Goal: Task Accomplishment & Management: Complete application form

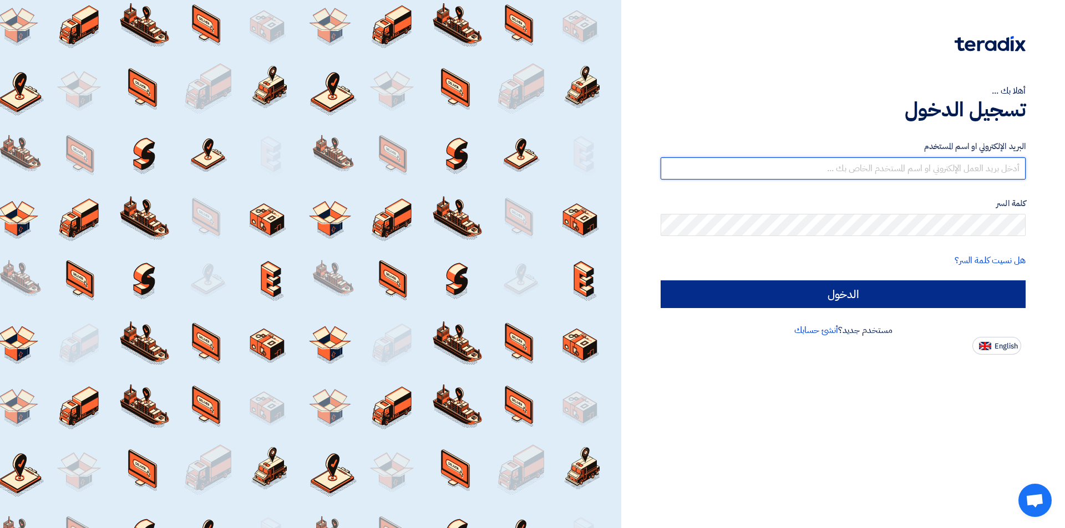
type input "[EMAIL_ADDRESS][DOMAIN_NAME]"
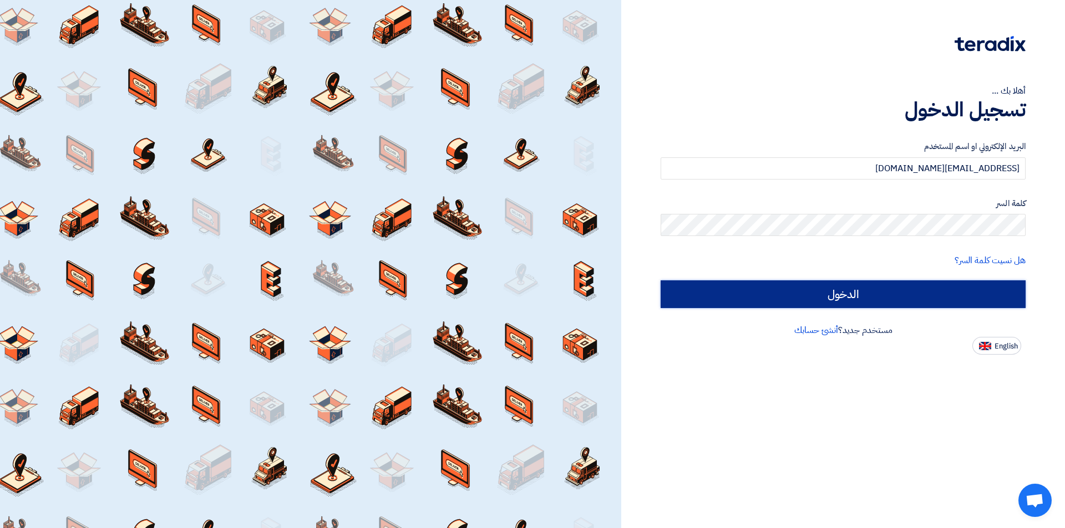
click at [949, 296] on input "الدخول" at bounding box center [842, 295] width 365 height 28
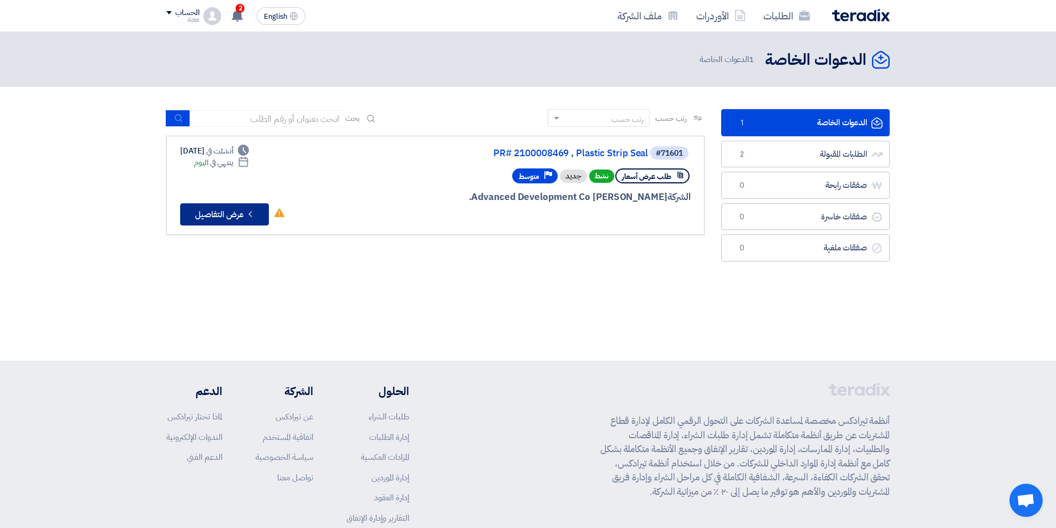
click at [232, 211] on button "Check details عرض التفاصيل" at bounding box center [224, 214] width 89 height 22
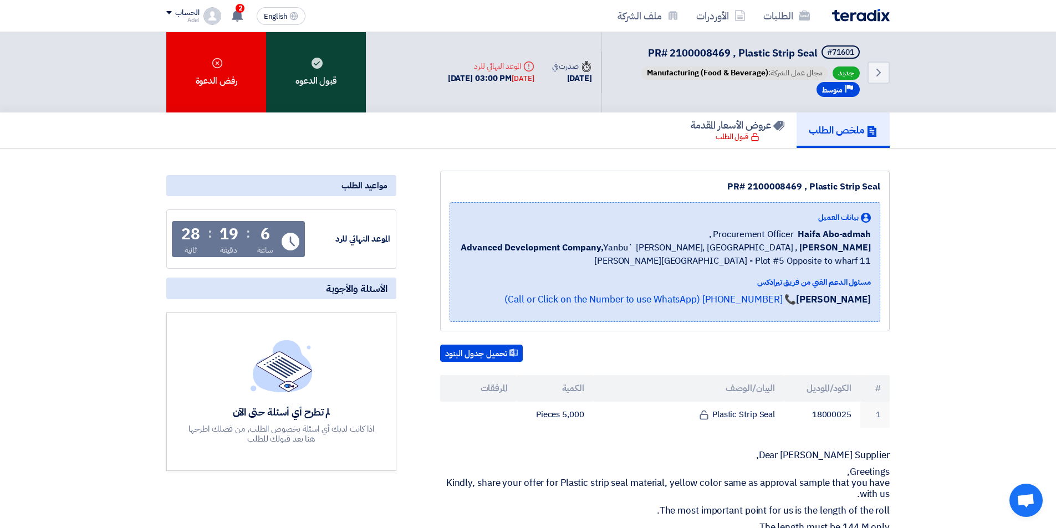
click at [332, 84] on div "قبول الدعوه" at bounding box center [316, 72] width 100 height 80
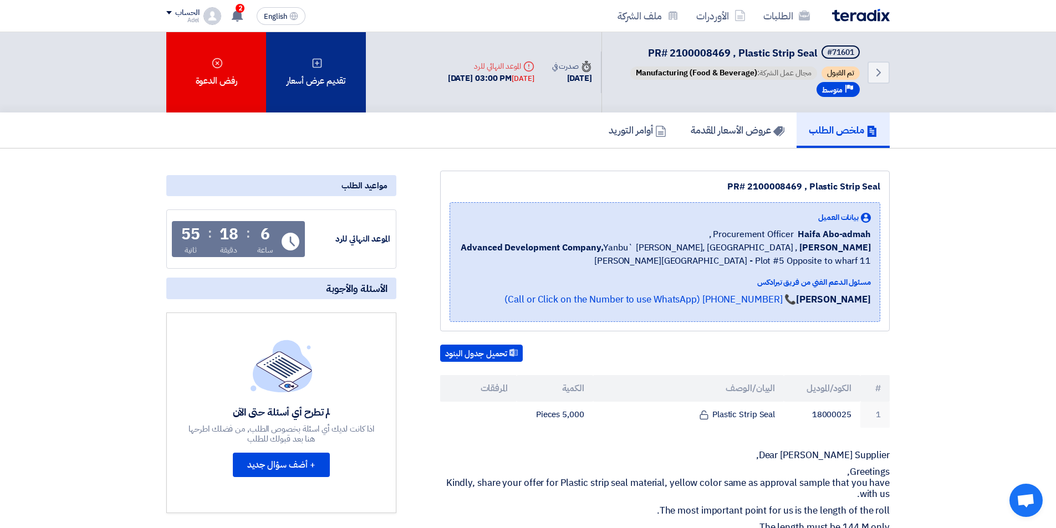
click at [300, 80] on div "تقديم عرض أسعار" at bounding box center [316, 72] width 100 height 80
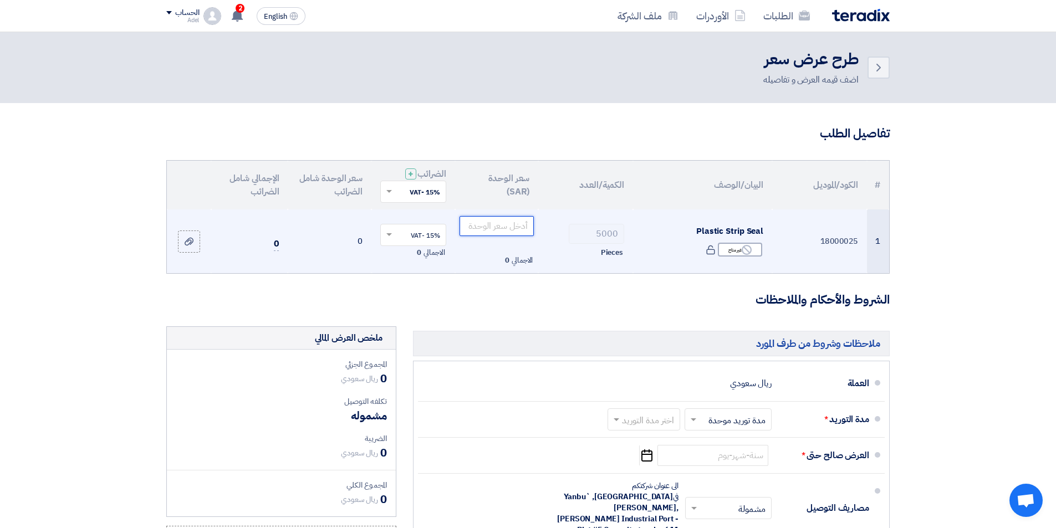
click at [511, 227] on input "number" at bounding box center [497, 226] width 75 height 20
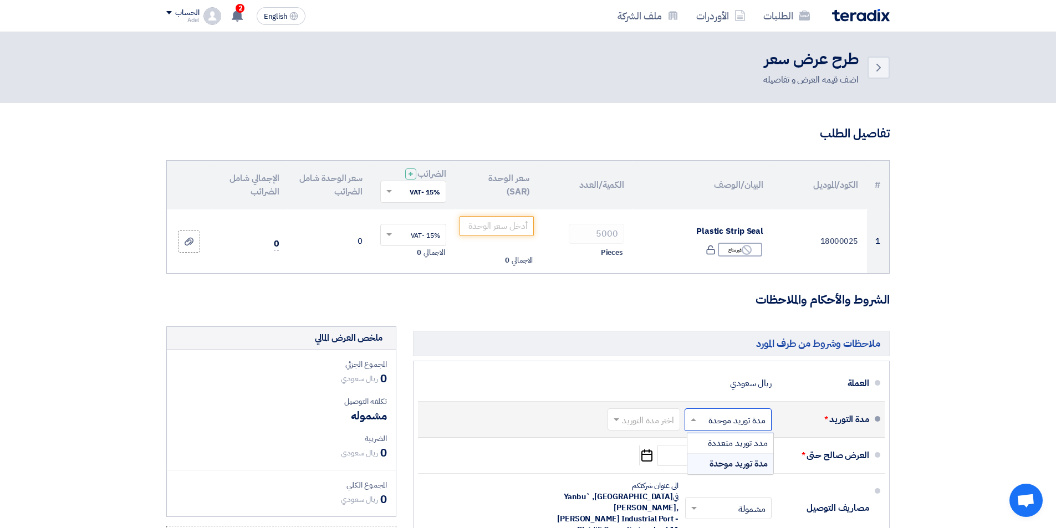
click at [736, 423] on input "text" at bounding box center [726, 421] width 82 height 16
click at [746, 464] on span "مدة توريد موحدة" at bounding box center [739, 463] width 58 height 13
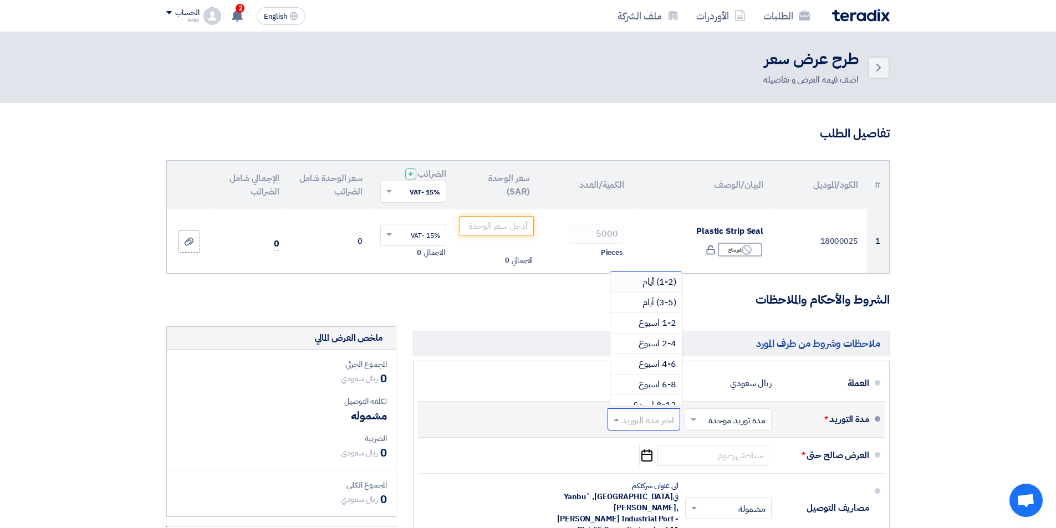
click at [648, 418] on input "text" at bounding box center [641, 421] width 67 height 16
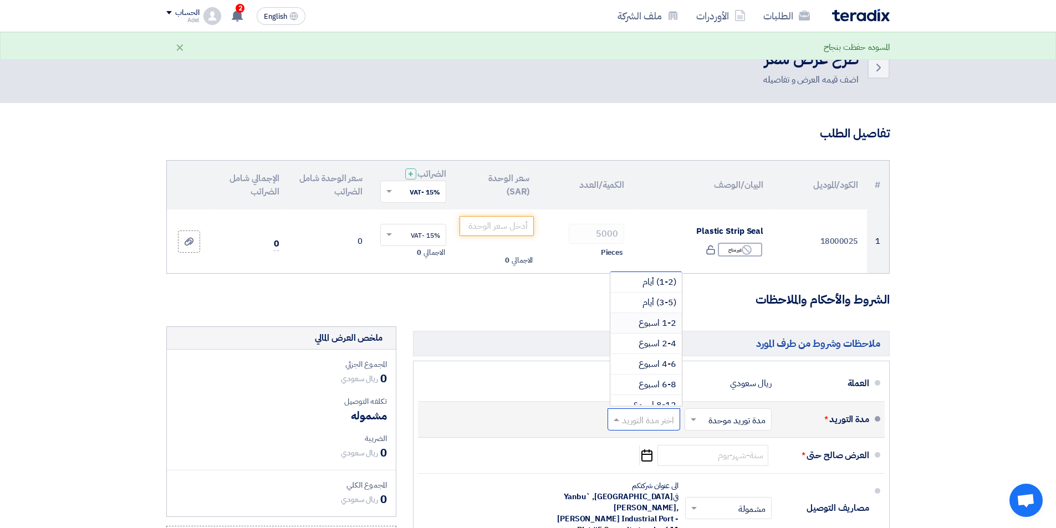
click at [668, 323] on span "1-2 اسبوع" at bounding box center [658, 323] width 38 height 13
click at [668, 323] on form "تفاصيل الطلب # الكود/الموديل البيان/الوصف الكمية/العدد سعر الوحدة (SAR) الضرائب…" at bounding box center [528, 423] width 724 height 596
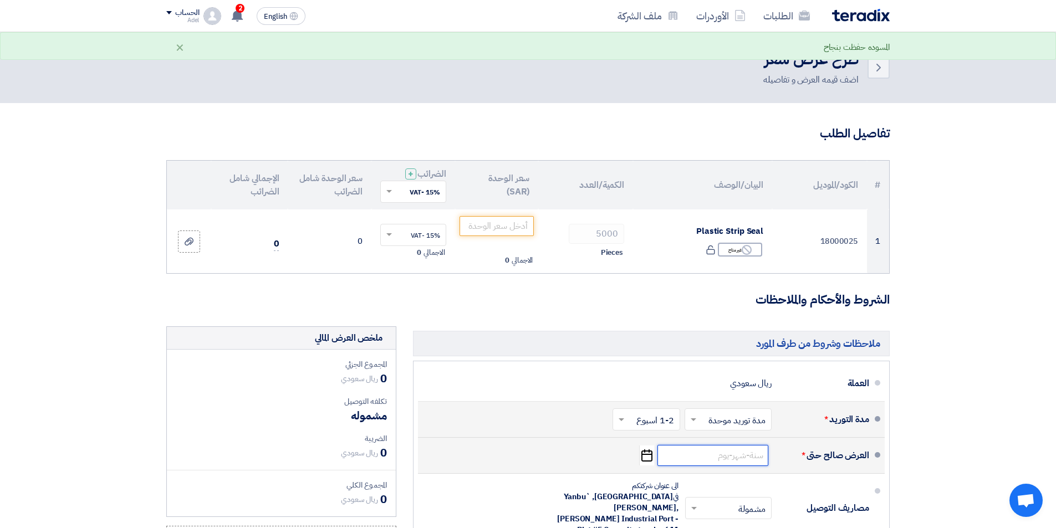
click at [742, 450] on input at bounding box center [713, 455] width 111 height 21
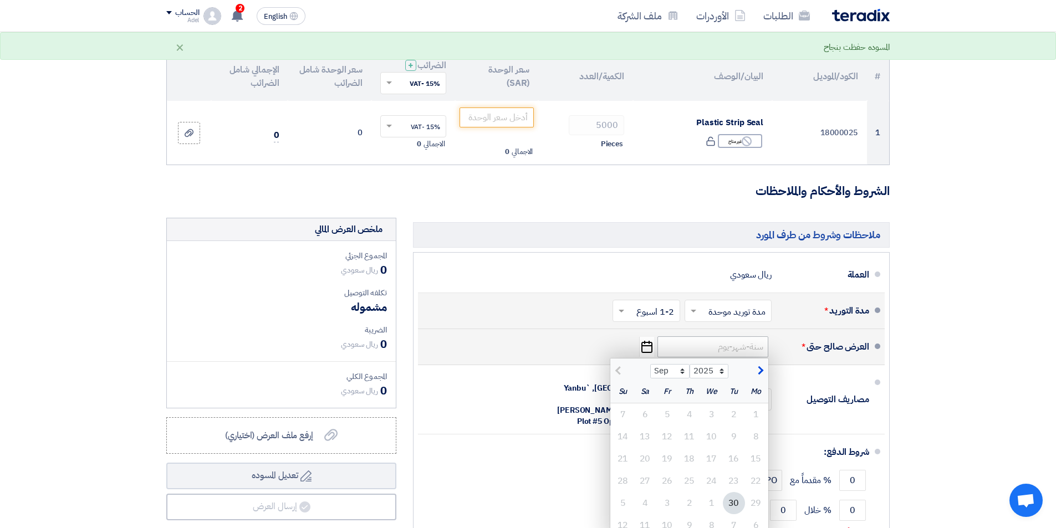
scroll to position [111, 0]
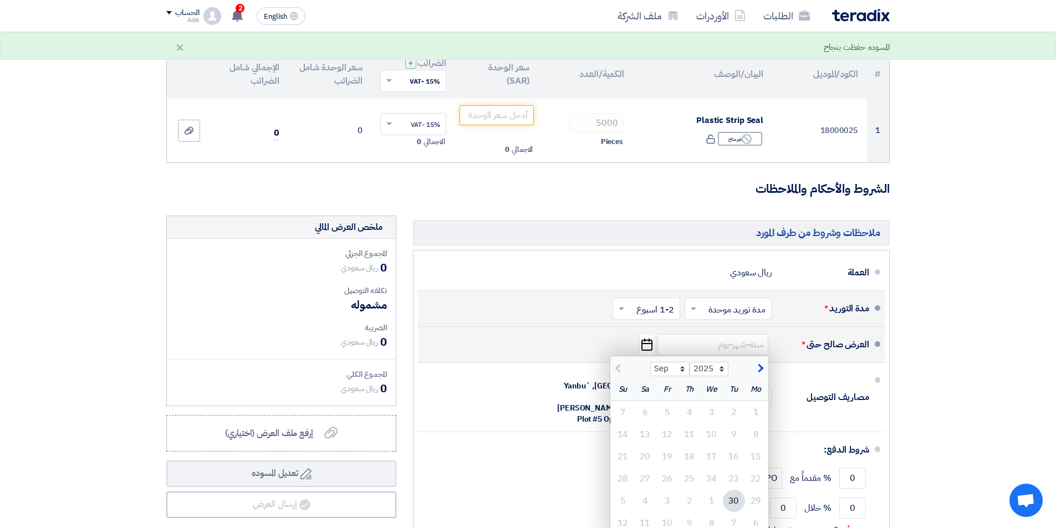
click at [762, 368] on span "button" at bounding box center [759, 369] width 6 height 12
select select "10"
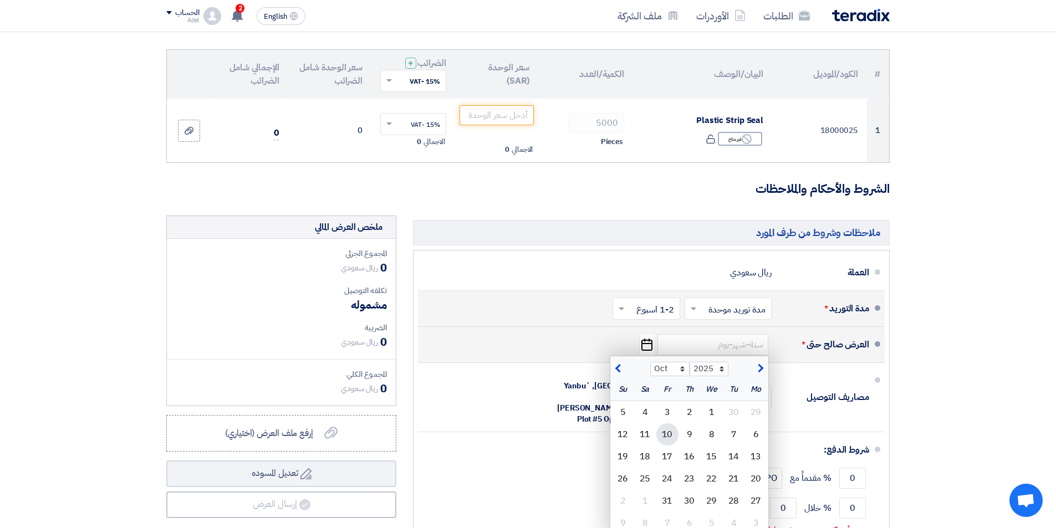
click at [667, 435] on div "10" at bounding box center [667, 435] width 22 height 22
type input "[DATE]"
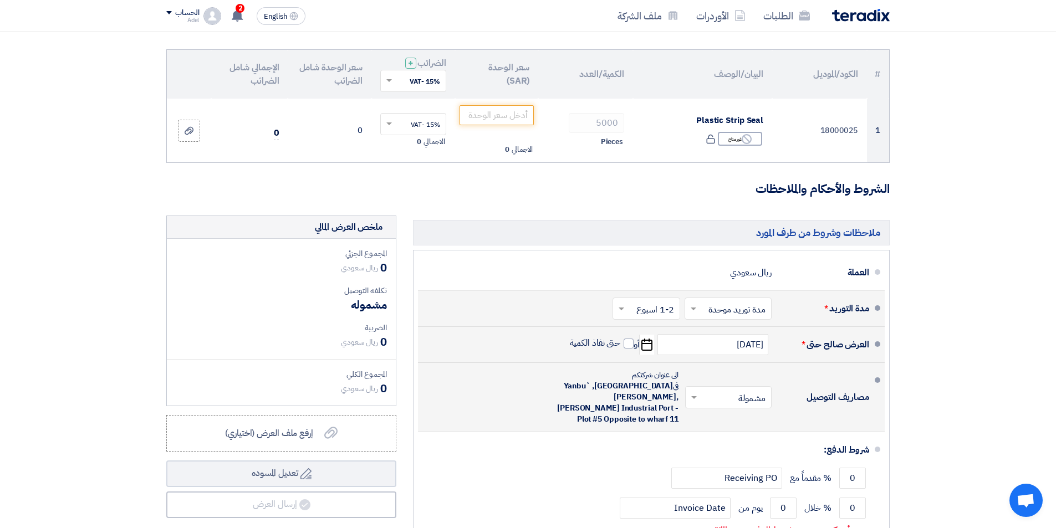
click at [702, 394] on input "text" at bounding box center [726, 398] width 81 height 16
click at [749, 435] on span "غير مشمولة" at bounding box center [748, 441] width 39 height 13
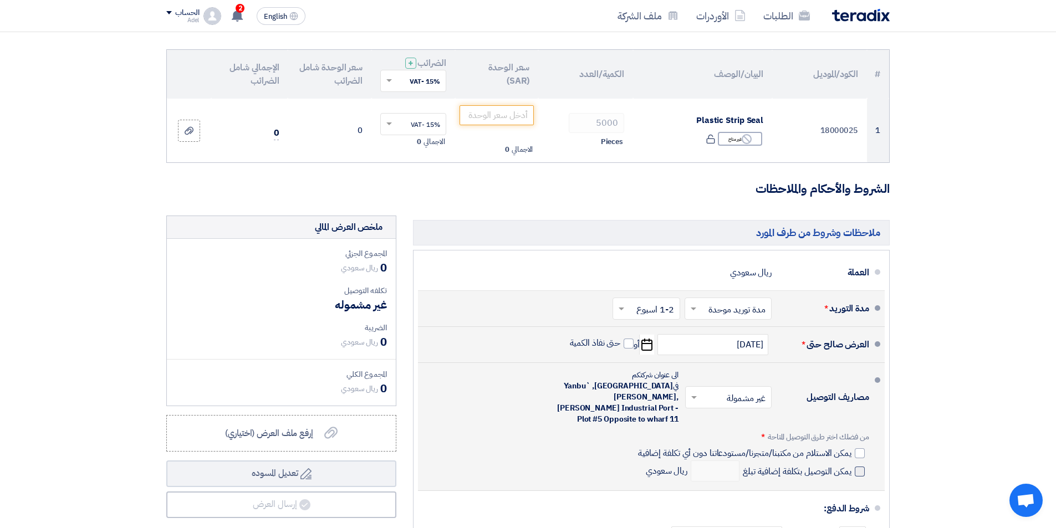
click at [859, 467] on span at bounding box center [860, 472] width 10 height 10
click at [852, 466] on input "يمكن التوصيل بتكلفة إضافية تبلغ" at bounding box center [796, 476] width 111 height 21
checkbox input "true"
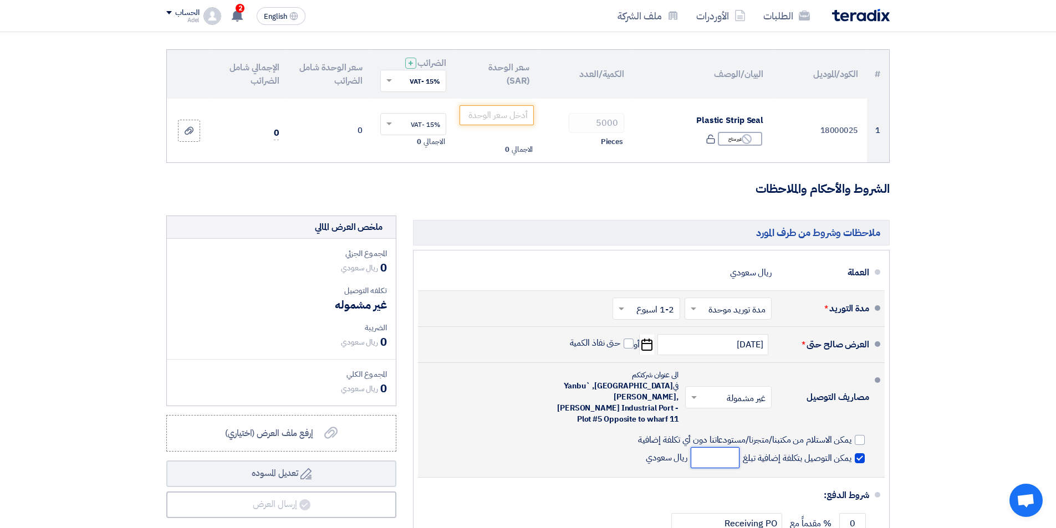
click at [699, 447] on input "number" at bounding box center [715, 457] width 49 height 21
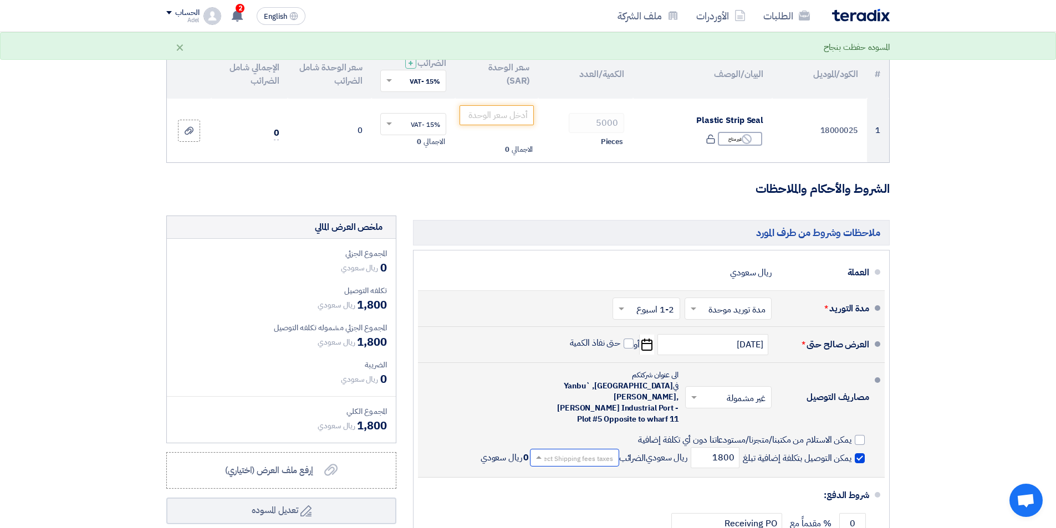
scroll to position [1, 0]
click at [569, 450] on input "text" at bounding box center [573, 458] width 84 height 16
click at [584, 471] on span "15% -VAT" at bounding box center [596, 477] width 34 height 12
click at [721, 447] on input "1800" at bounding box center [715, 457] width 49 height 21
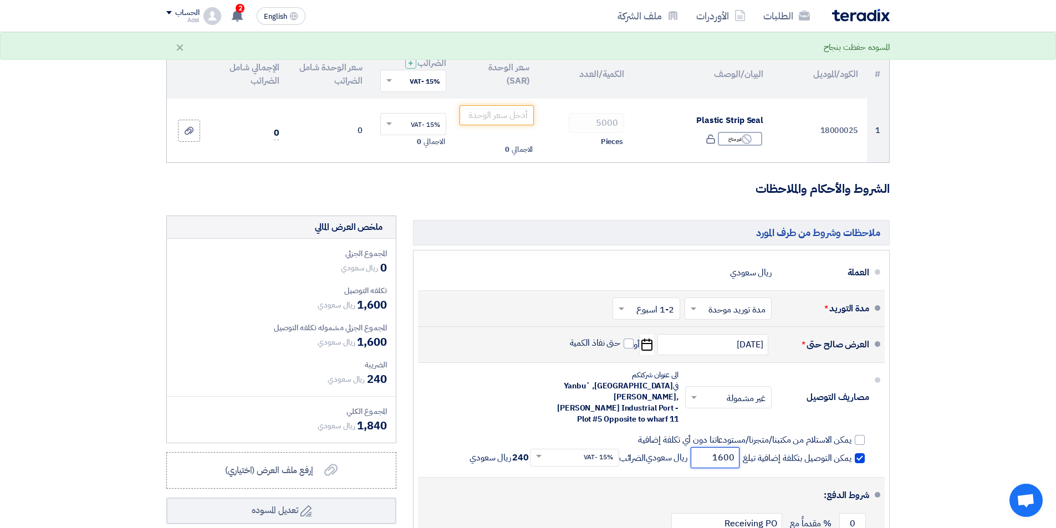
type input "1600"
click at [718, 482] on div "شروط الدفع:" at bounding box center [653, 495] width 434 height 27
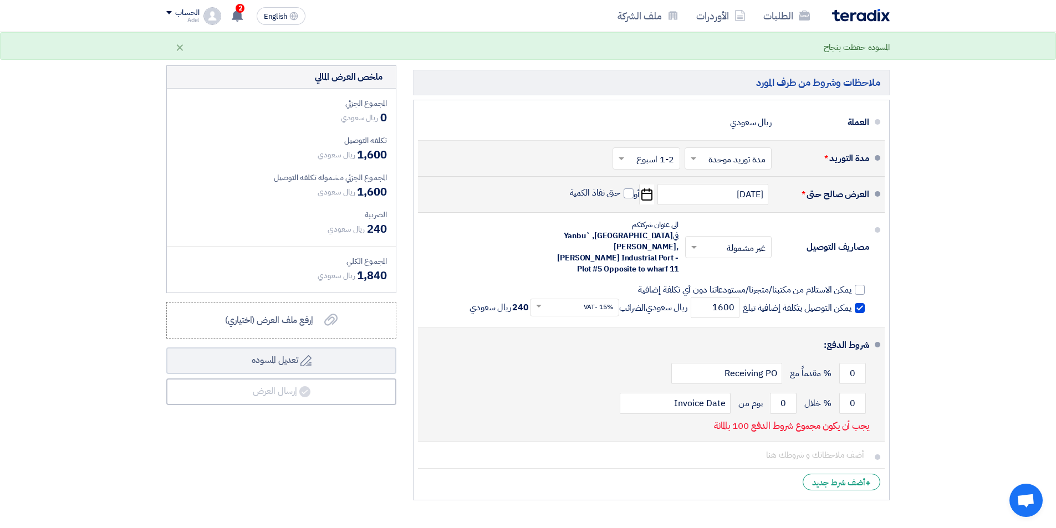
scroll to position [277, 0]
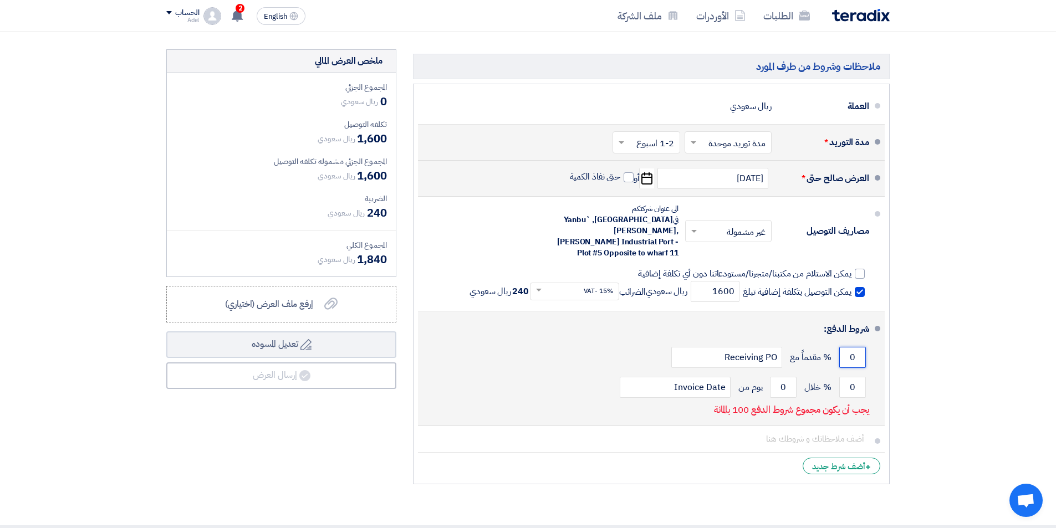
drag, startPoint x: 849, startPoint y: 348, endPoint x: 858, endPoint y: 347, distance: 8.4
click at [857, 347] on input "0" at bounding box center [852, 357] width 27 height 21
click at [858, 347] on input "0" at bounding box center [852, 357] width 27 height 21
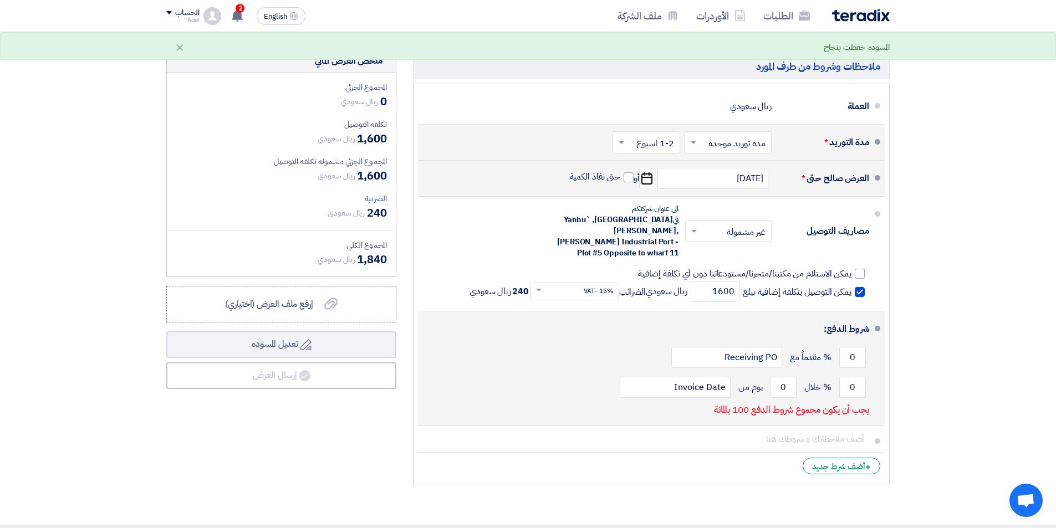
click at [588, 343] on div "0 % مقدماً مع Receiving PO" at bounding box center [648, 358] width 442 height 30
click at [849, 377] on input "0" at bounding box center [852, 387] width 27 height 21
click at [862, 377] on input "0" at bounding box center [852, 387] width 27 height 21
click at [852, 377] on input "0" at bounding box center [852, 387] width 27 height 21
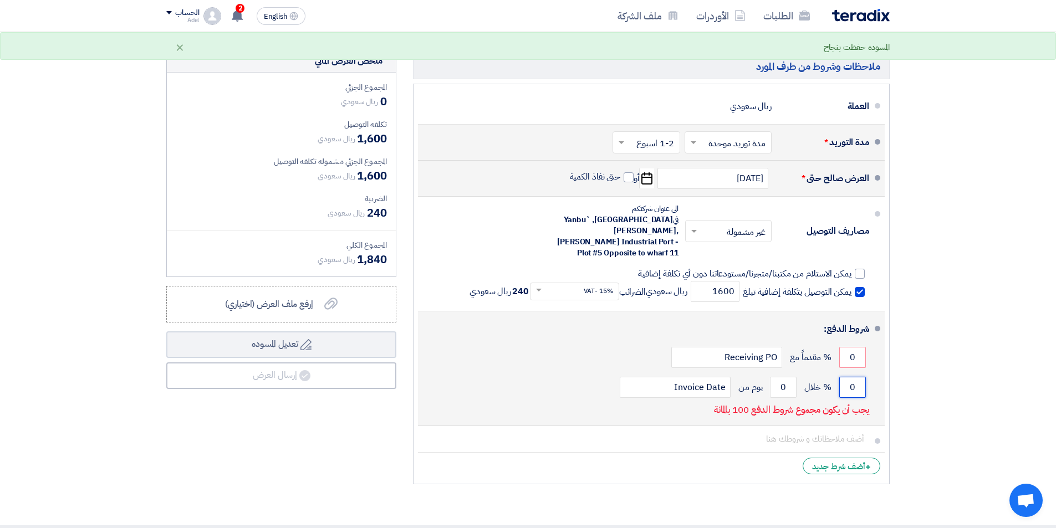
click at [852, 377] on input "0" at bounding box center [852, 387] width 27 height 21
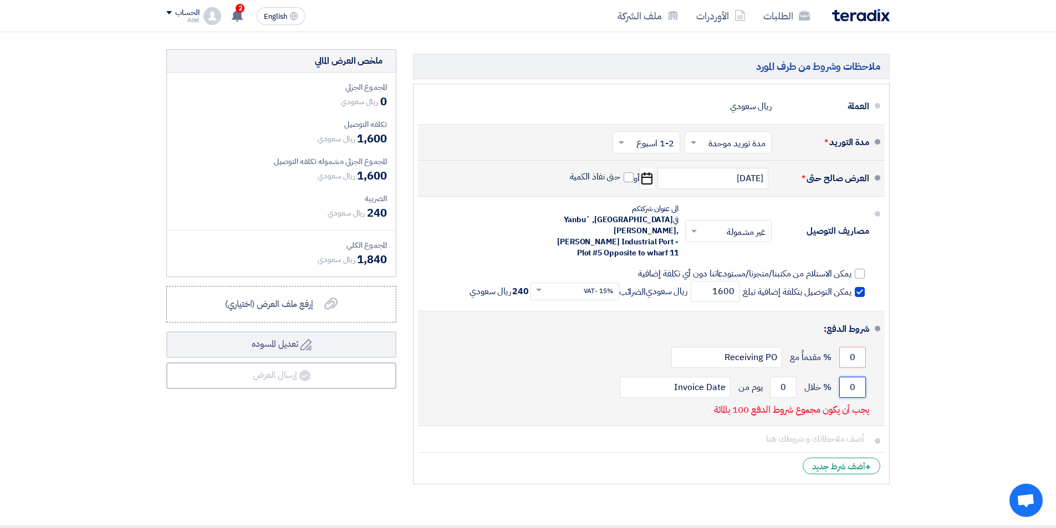
click at [852, 377] on input "0" at bounding box center [852, 387] width 27 height 21
click at [853, 377] on input "0" at bounding box center [852, 387] width 27 height 21
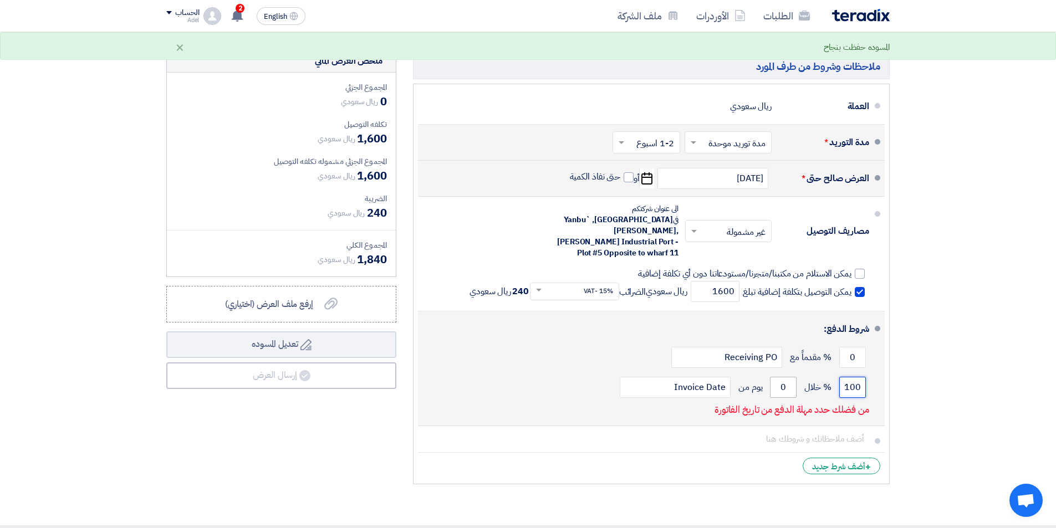
type input "100"
drag, startPoint x: 782, startPoint y: 376, endPoint x: 792, endPoint y: 375, distance: 10.0
click at [790, 377] on input "0" at bounding box center [783, 387] width 27 height 21
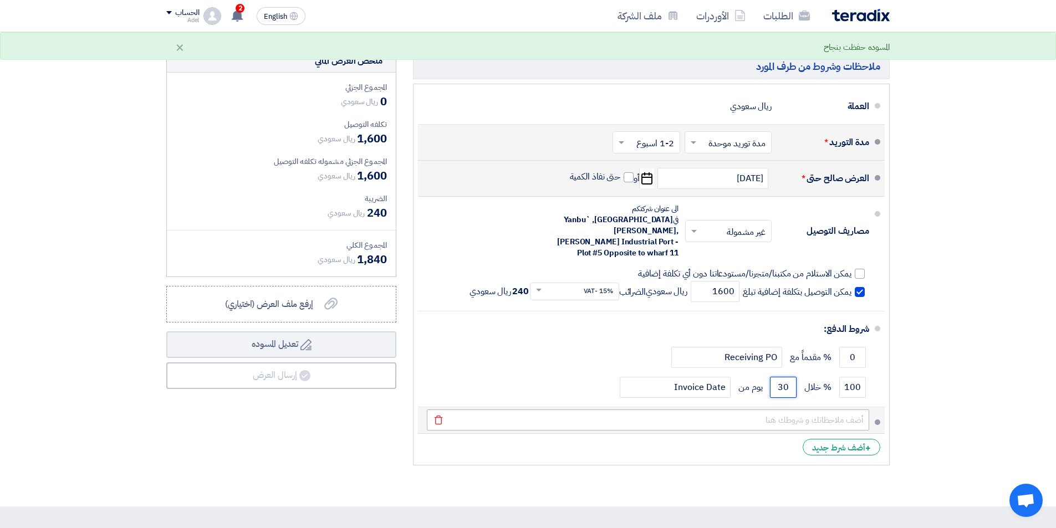
type input "30"
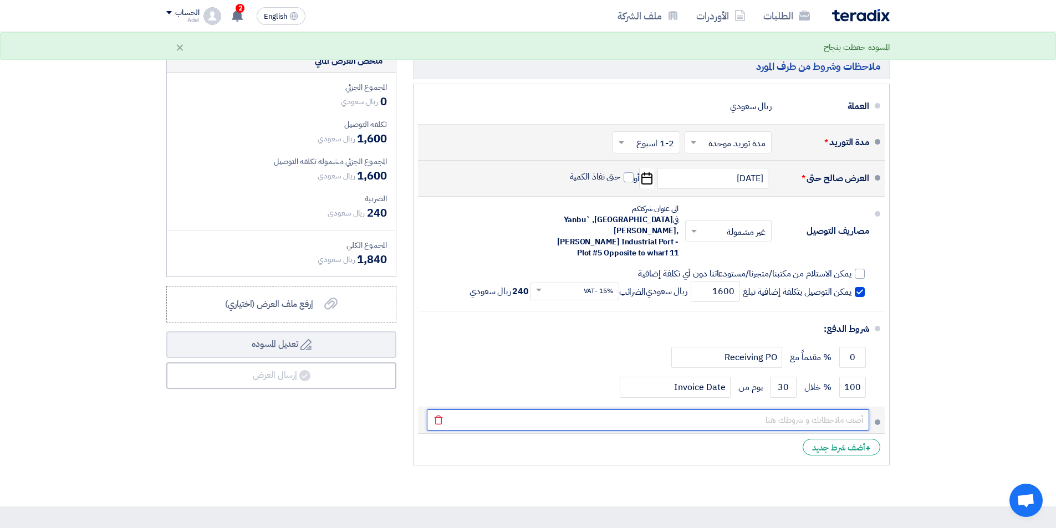
click at [556, 413] on input "text" at bounding box center [648, 420] width 442 height 21
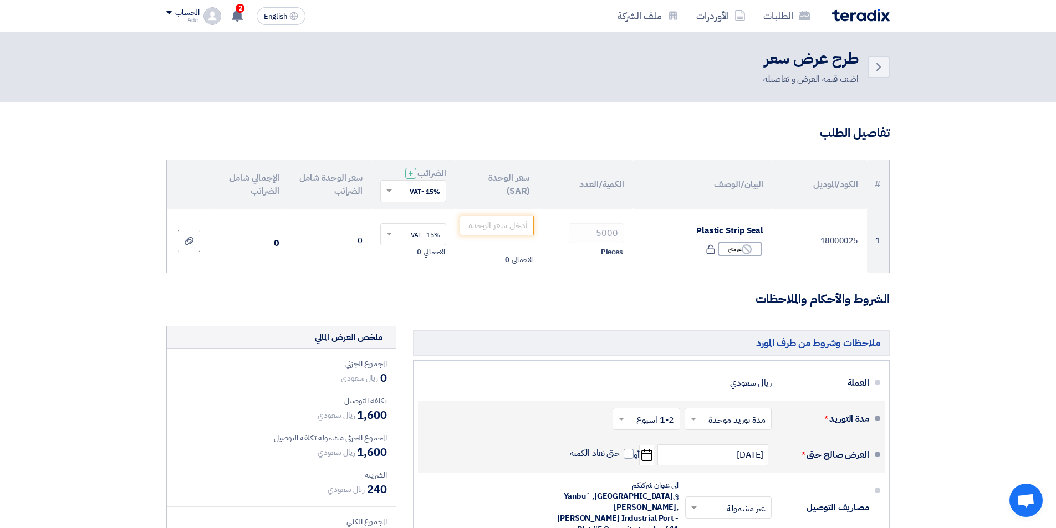
scroll to position [0, 0]
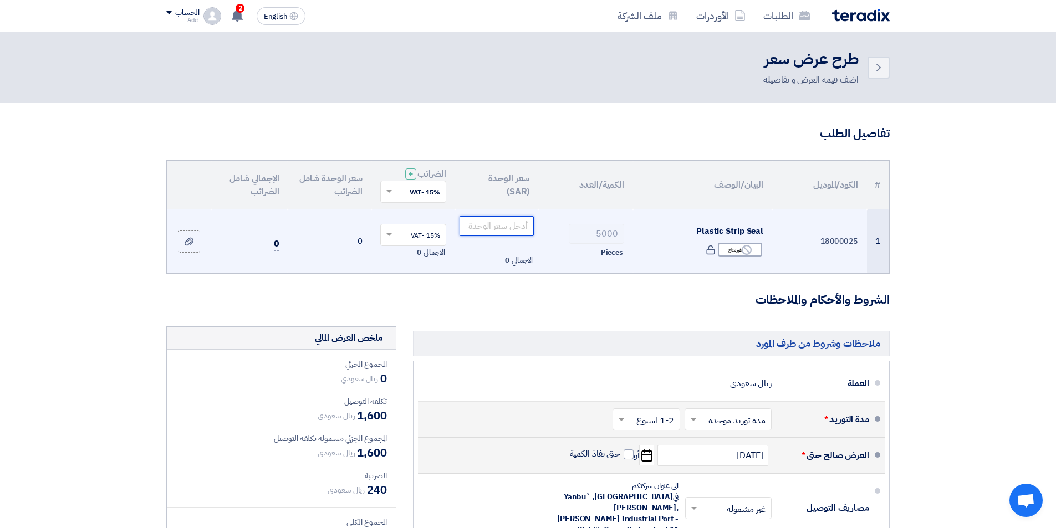
click at [510, 227] on input "number" at bounding box center [497, 226] width 75 height 20
type input "8"
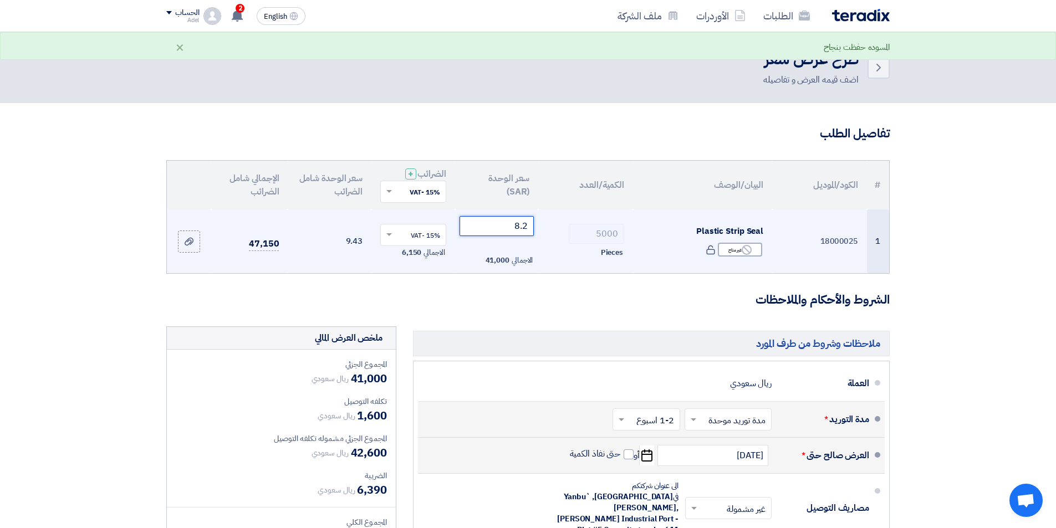
type input "8.25"
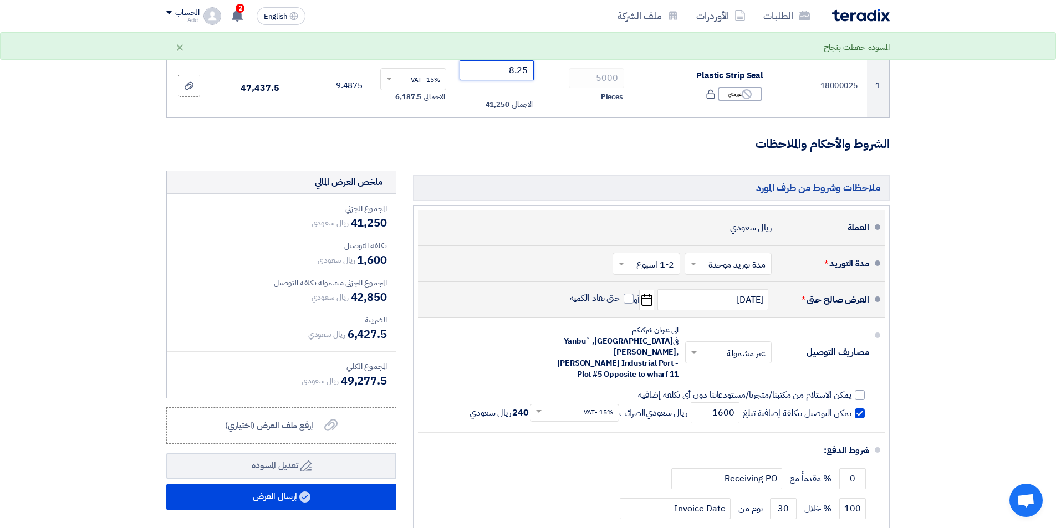
scroll to position [166, 0]
